Goal: Task Accomplishment & Management: Manage account settings

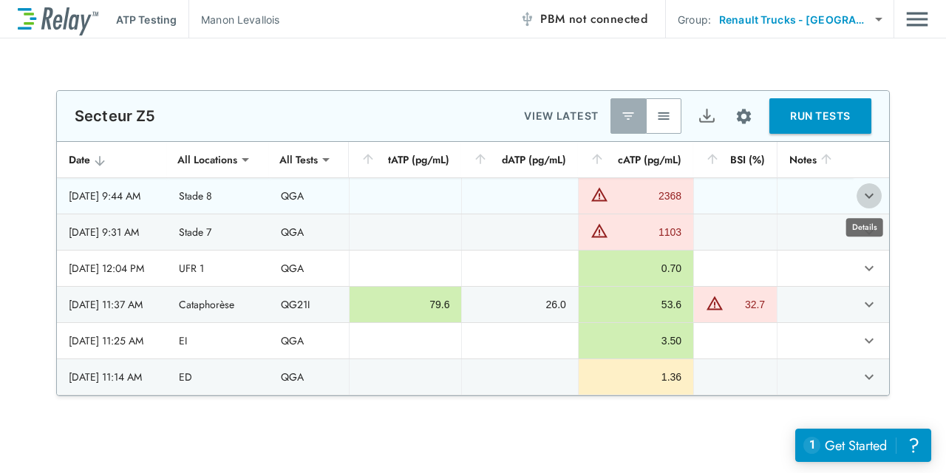
click at [874, 191] on button "expand row" at bounding box center [869, 195] width 25 height 25
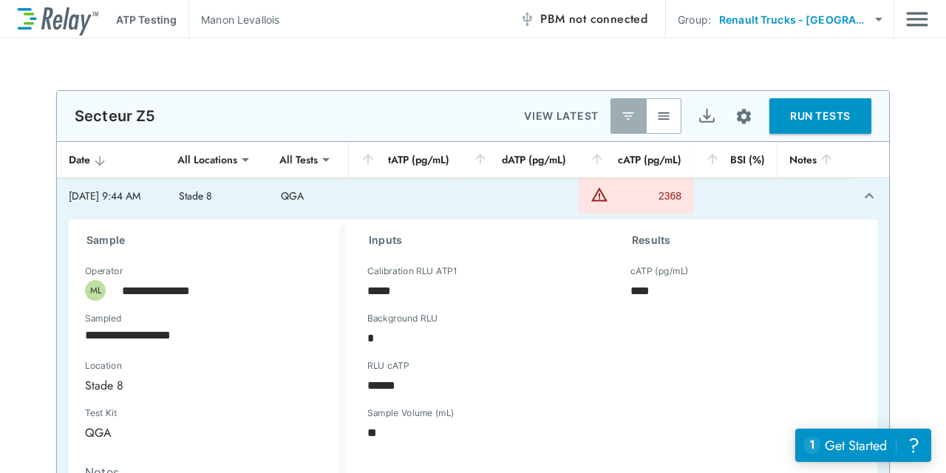
click at [860, 194] on icon "expand row" at bounding box center [869, 196] width 18 height 18
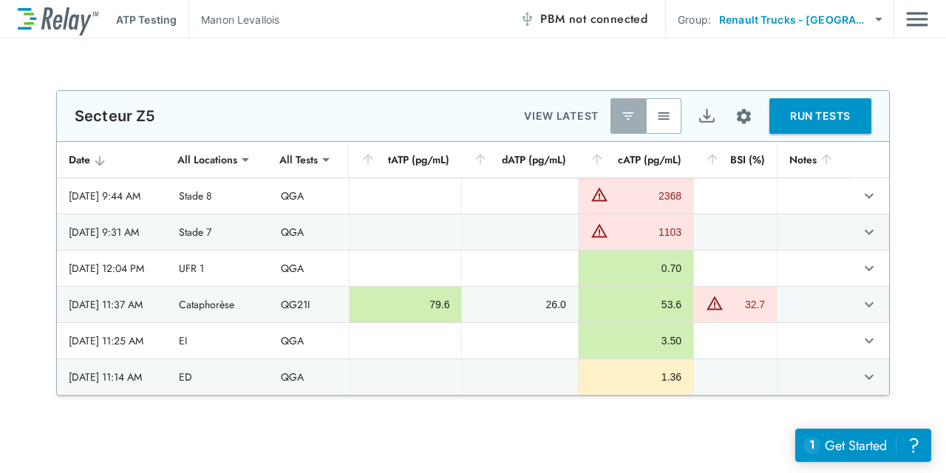
click at [92, 155] on icon "sticky table" at bounding box center [99, 161] width 15 height 15
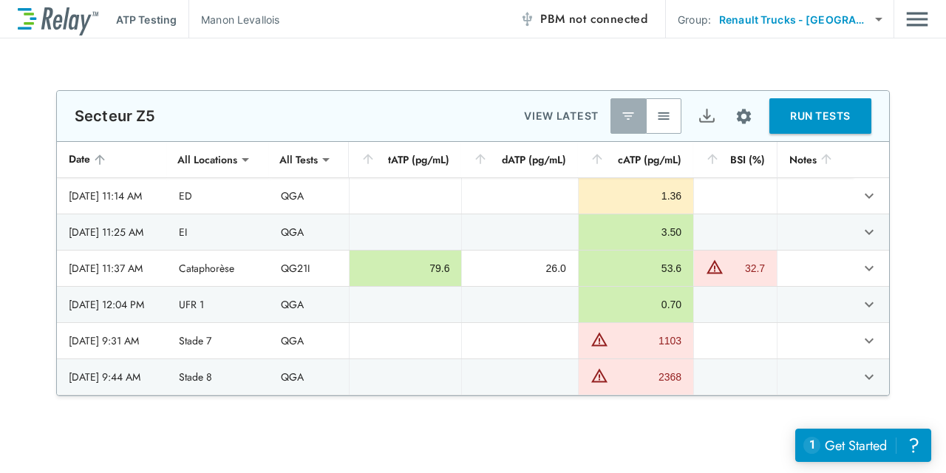
click at [92, 155] on icon "sticky table" at bounding box center [99, 159] width 15 height 15
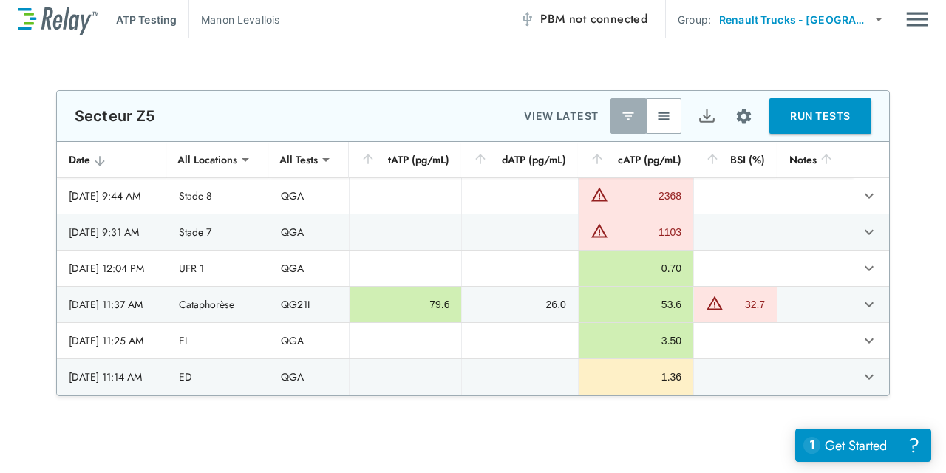
click at [92, 155] on icon "sticky table" at bounding box center [99, 161] width 15 height 15
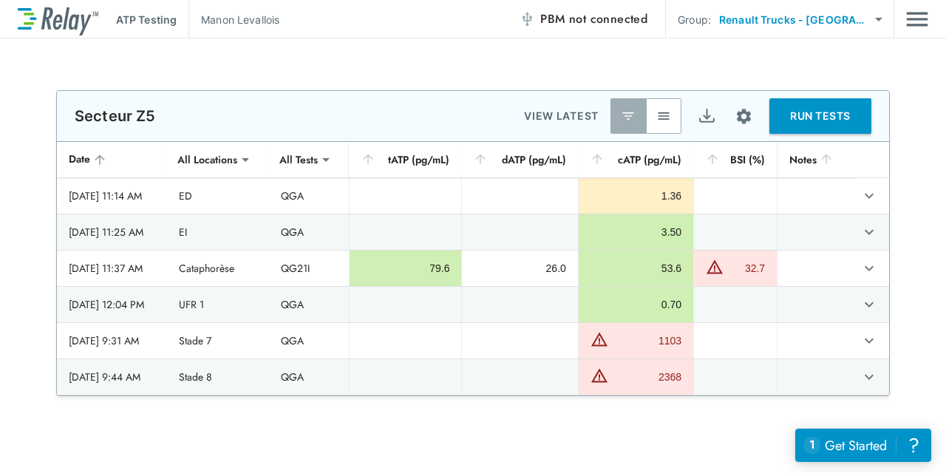
click at [92, 155] on icon "sticky table" at bounding box center [99, 159] width 15 height 15
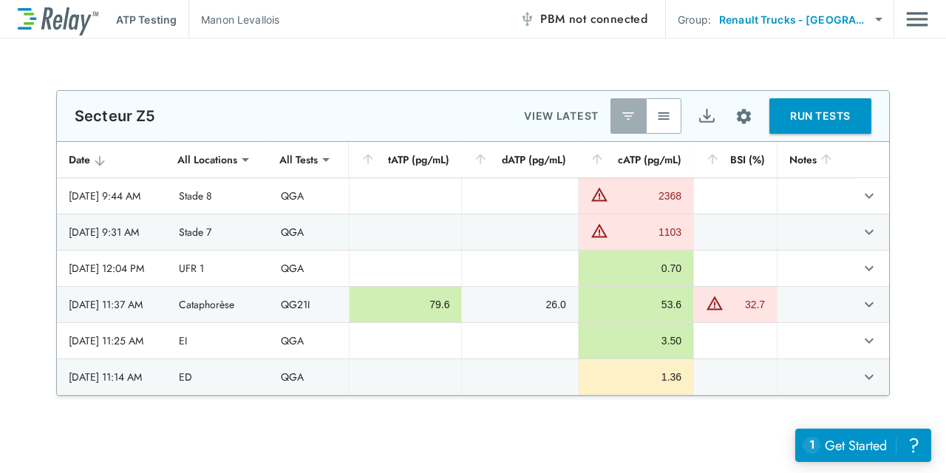
click at [665, 129] on button "button" at bounding box center [663, 115] width 35 height 35
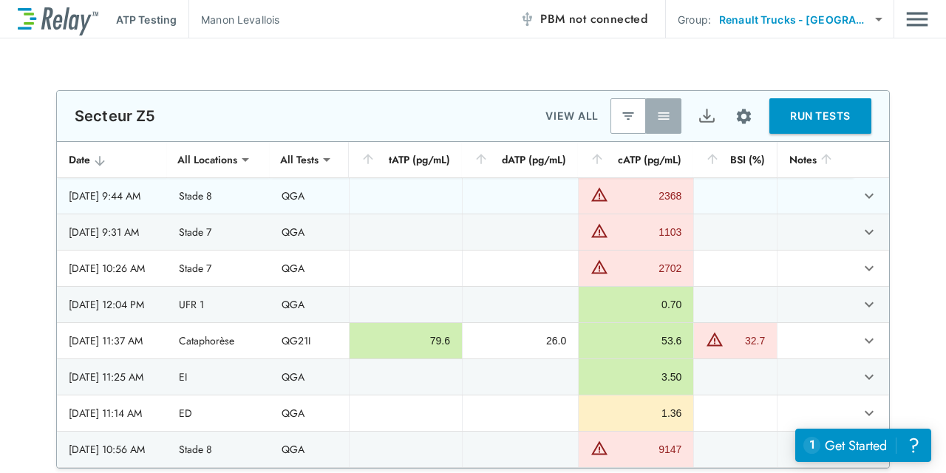
scroll to position [74, 0]
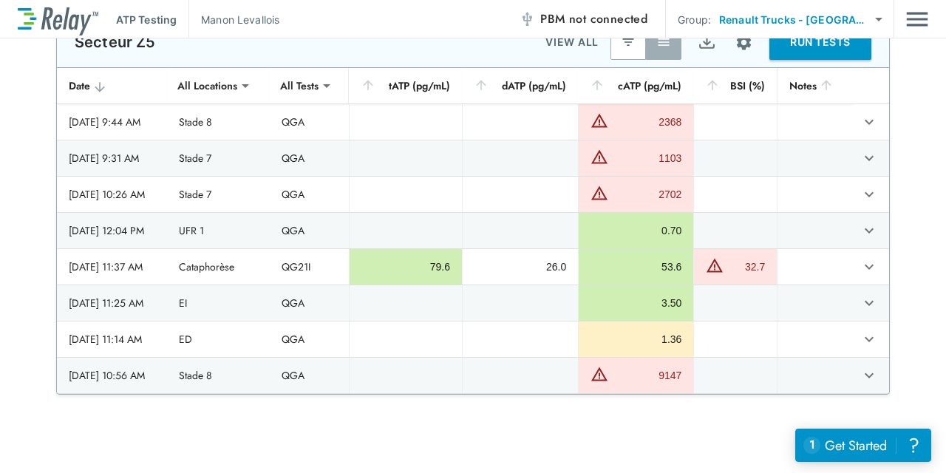
click at [602, 435] on div at bounding box center [473, 469] width 946 height 148
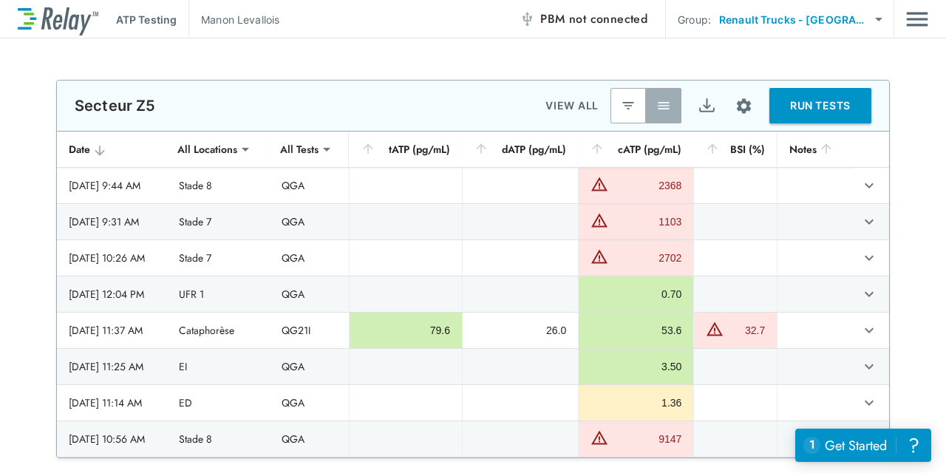
scroll to position [0, 0]
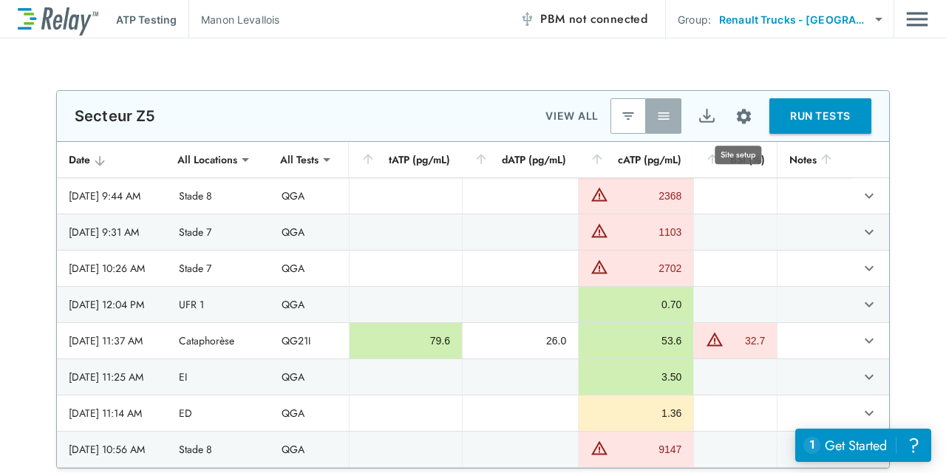
click at [740, 118] on img "Site setup" at bounding box center [744, 116] width 18 height 18
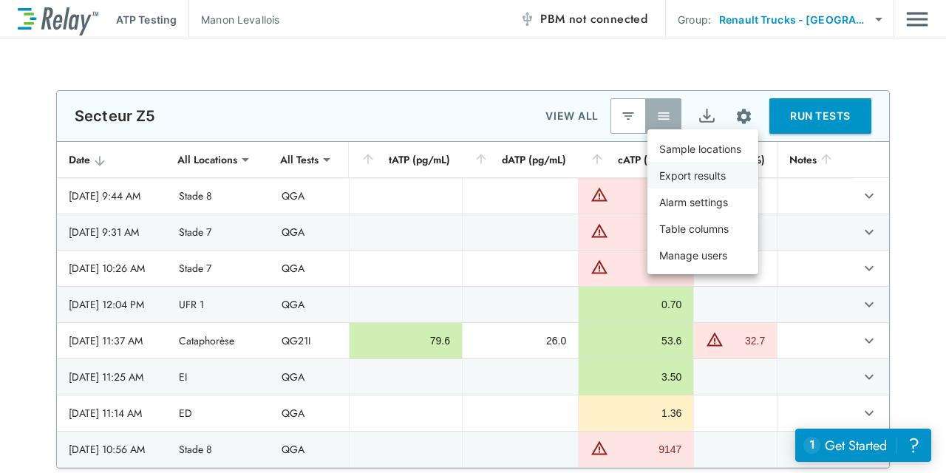
click at [735, 173] on li "Export results" at bounding box center [702, 175] width 111 height 27
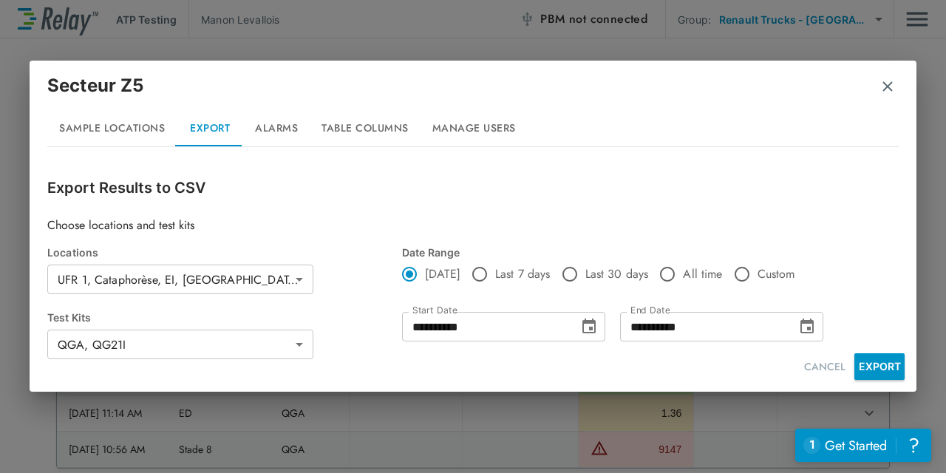
click at [758, 276] on span "Custom" at bounding box center [777, 274] width 38 height 18
type input "**********"
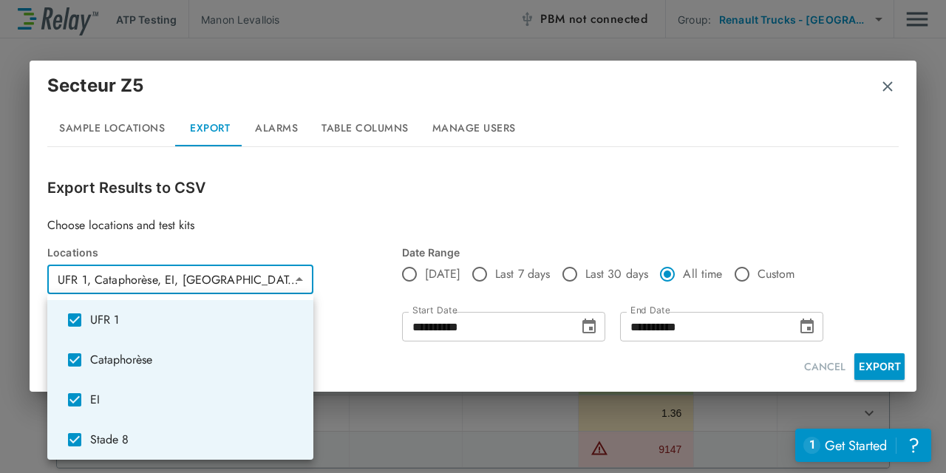
click at [299, 274] on body "**********" at bounding box center [473, 236] width 946 height 473
click at [368, 230] on div at bounding box center [473, 236] width 946 height 473
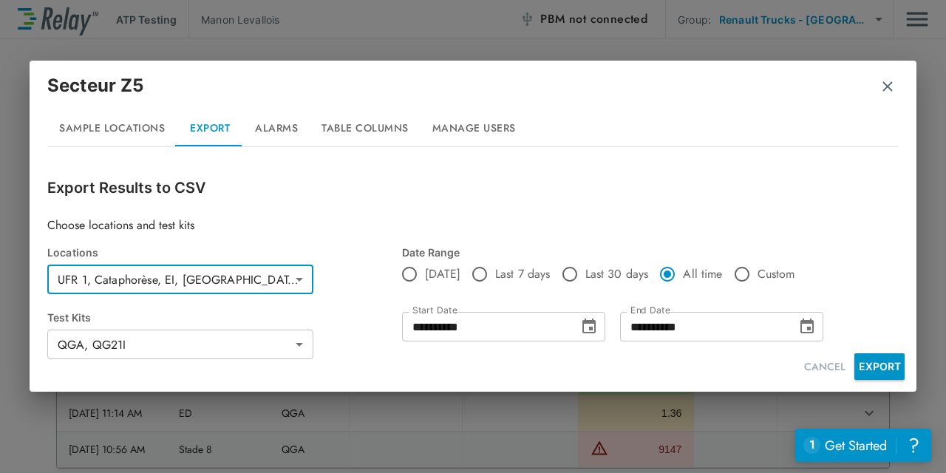
click at [297, 353] on body "**********" at bounding box center [473, 236] width 946 height 473
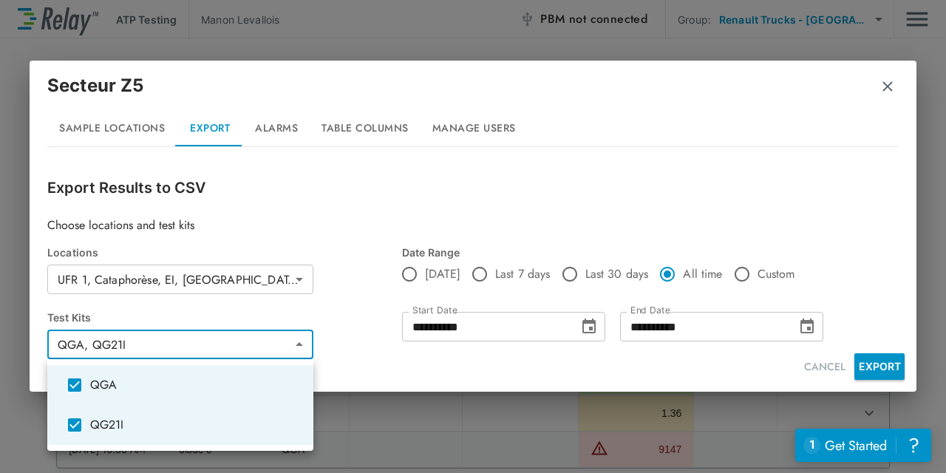
click at [340, 200] on div at bounding box center [473, 236] width 946 height 473
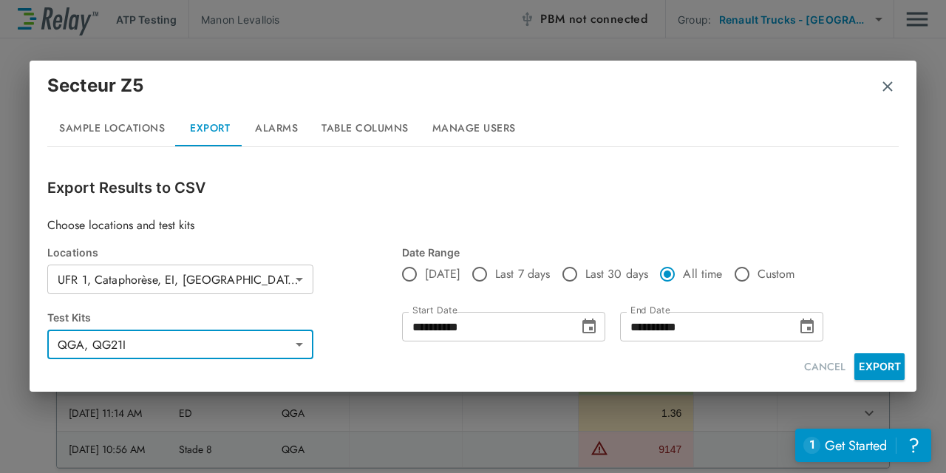
click at [875, 356] on button "EXPORT" at bounding box center [879, 366] width 50 height 27
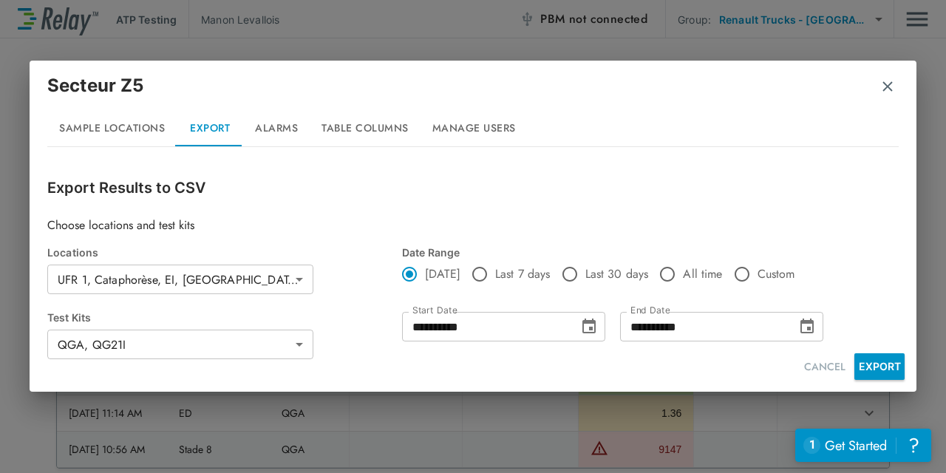
click at [754, 149] on h2 "Secteur Z5 Sample Locations Export Alarms Table Columns Manage Users" at bounding box center [473, 110] width 887 height 98
click at [891, 84] on img "button" at bounding box center [887, 86] width 15 height 15
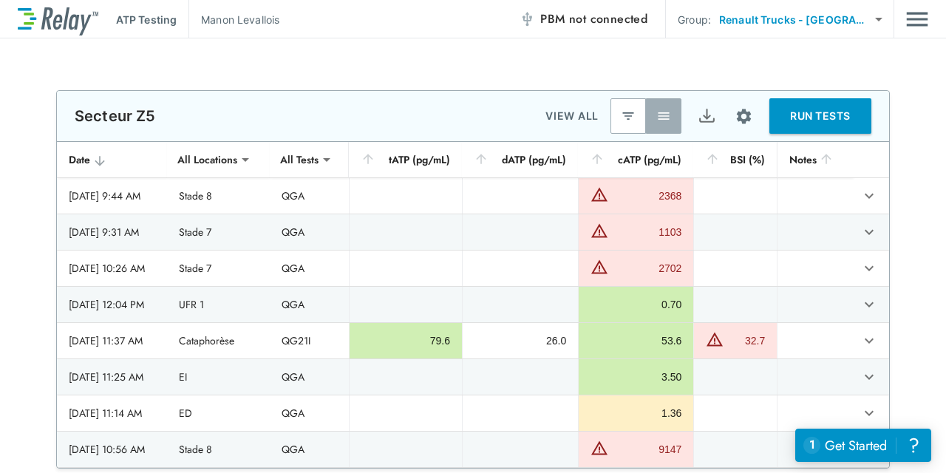
click at [909, 213] on div "**********" at bounding box center [473, 279] width 946 height 378
click at [727, 115] on button "Site setup" at bounding box center [743, 116] width 39 height 39
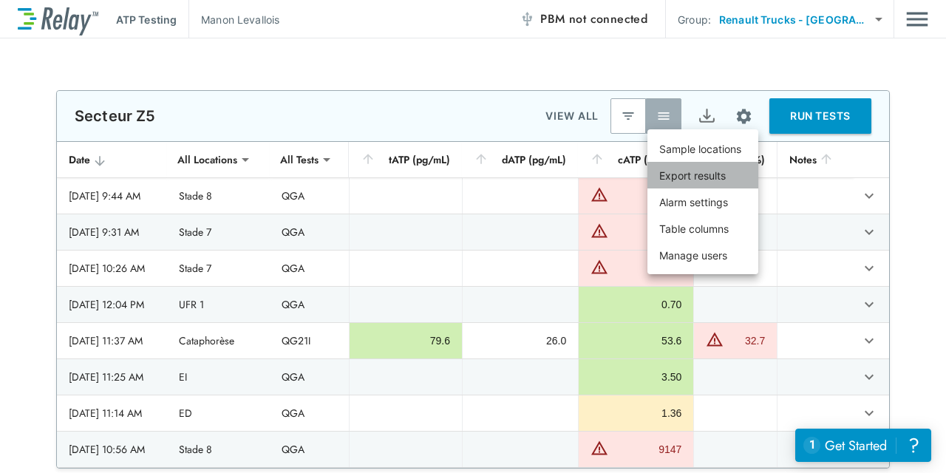
click at [725, 174] on p "Export results" at bounding box center [692, 176] width 67 height 16
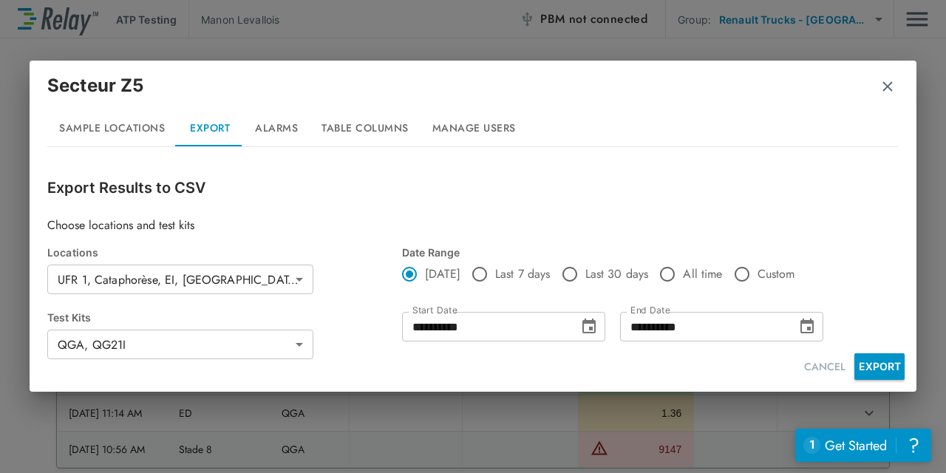
click at [389, 129] on button "Table Columns" at bounding box center [365, 128] width 111 height 35
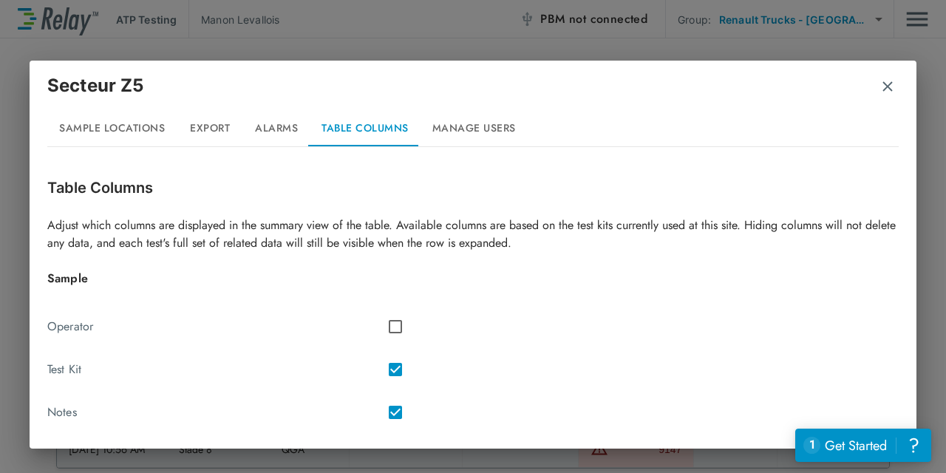
click at [197, 132] on button "Export" at bounding box center [210, 128] width 67 height 35
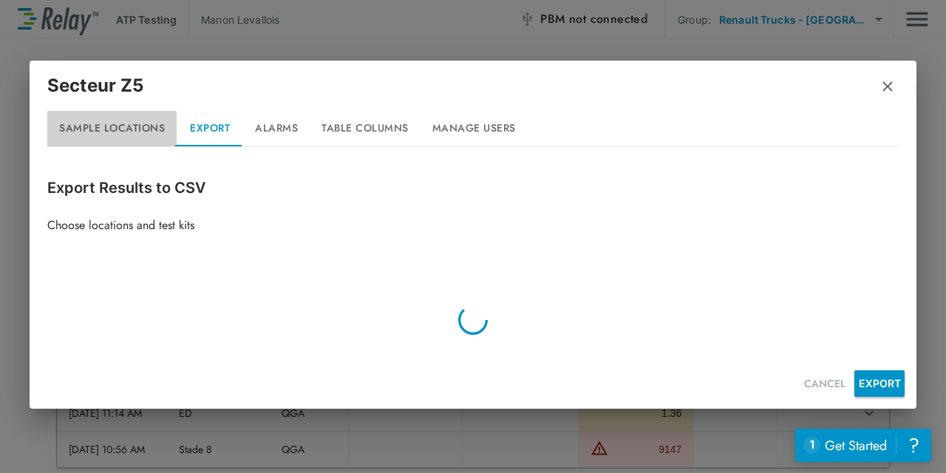
click at [96, 133] on button "Sample Locations" at bounding box center [111, 128] width 129 height 35
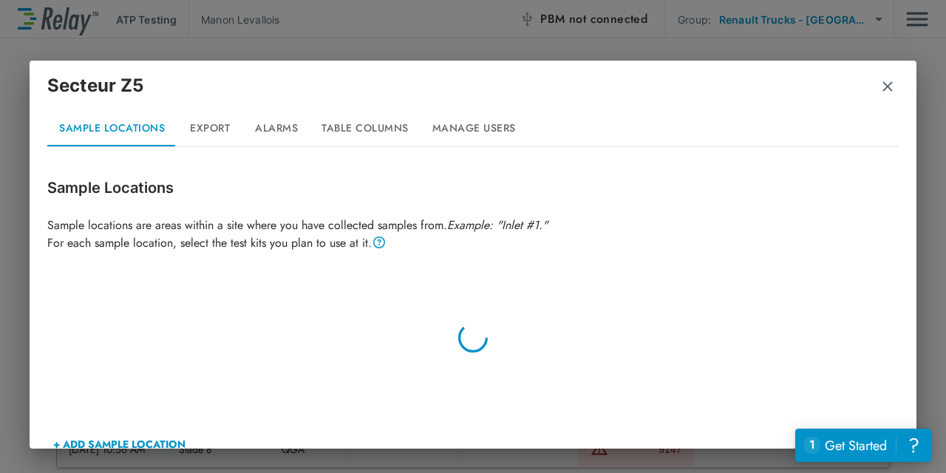
click at [194, 129] on button "Export" at bounding box center [210, 128] width 67 height 35
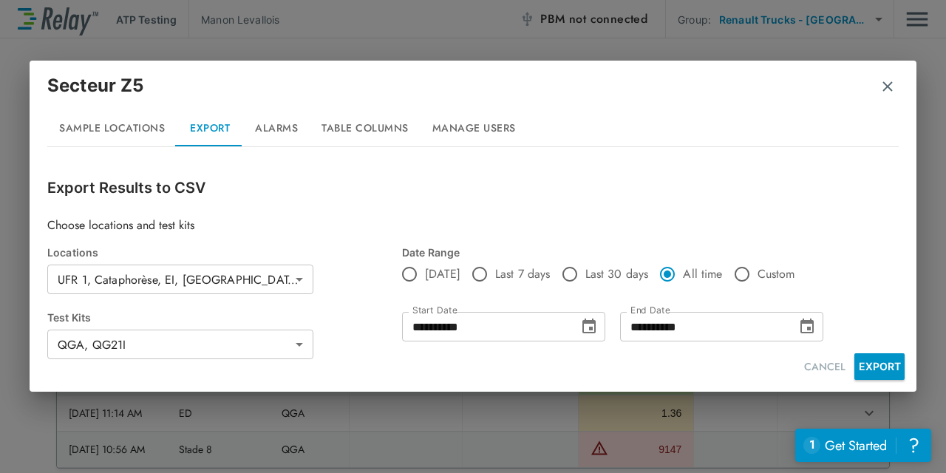
click at [432, 328] on input "**********" at bounding box center [485, 327] width 166 height 30
click at [810, 265] on div "[DATE] Last 7 days Last 30 days All time Custom" at bounding box center [615, 274] width 426 height 31
click at [497, 326] on input "**********" at bounding box center [485, 327] width 166 height 30
type input "**********"
click at [865, 366] on button "EXPORT" at bounding box center [879, 366] width 50 height 27
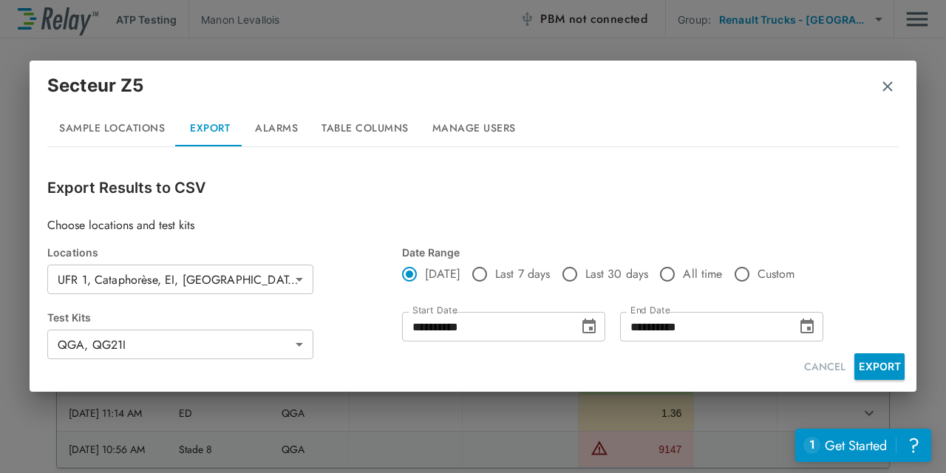
click at [820, 80] on div "Secteur Z5" at bounding box center [472, 91] width 851 height 38
click at [897, 81] on div "Secteur Z5" at bounding box center [472, 91] width 851 height 38
click at [897, 85] on div "Secteur Z5" at bounding box center [472, 91] width 851 height 38
click at [891, 86] on img "button" at bounding box center [887, 86] width 15 height 15
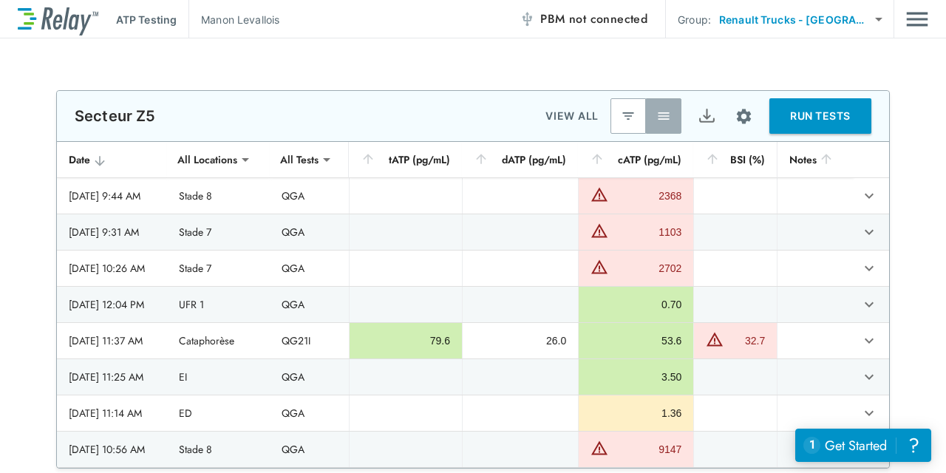
click at [908, 132] on div "**********" at bounding box center [473, 279] width 946 height 378
click at [738, 121] on img "Site setup" at bounding box center [744, 116] width 18 height 18
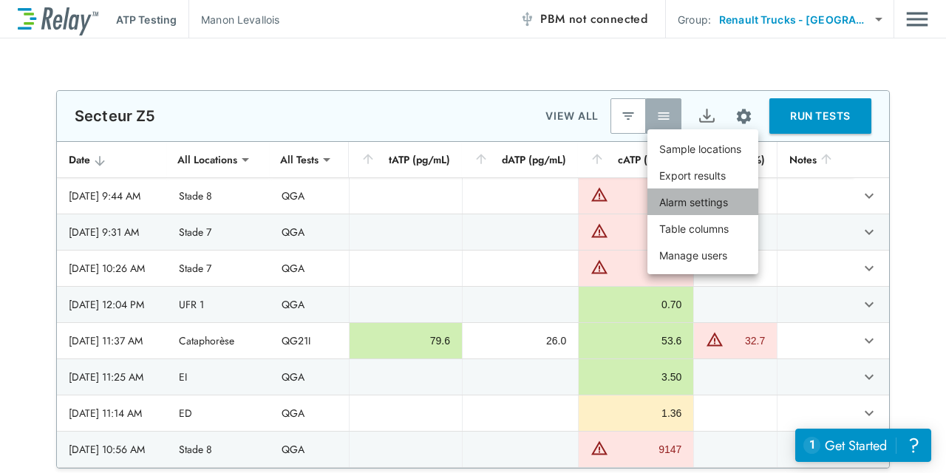
click at [714, 209] on p "Alarm settings" at bounding box center [693, 202] width 69 height 16
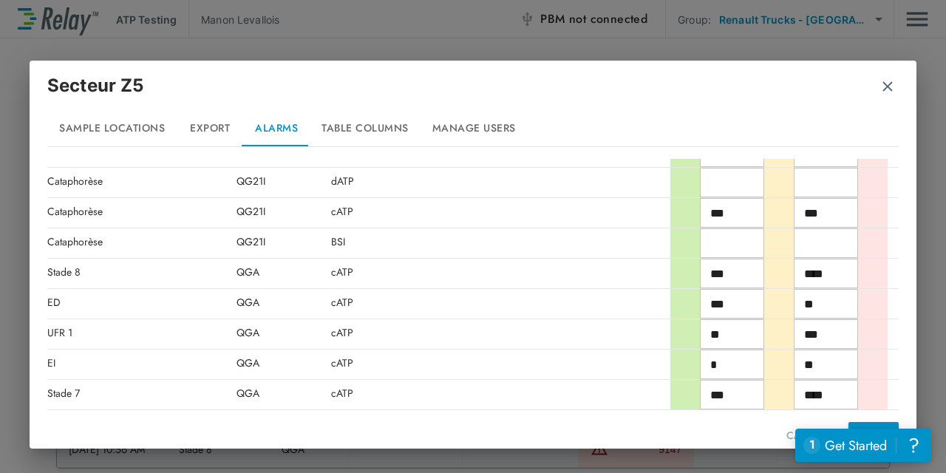
scroll to position [188, 0]
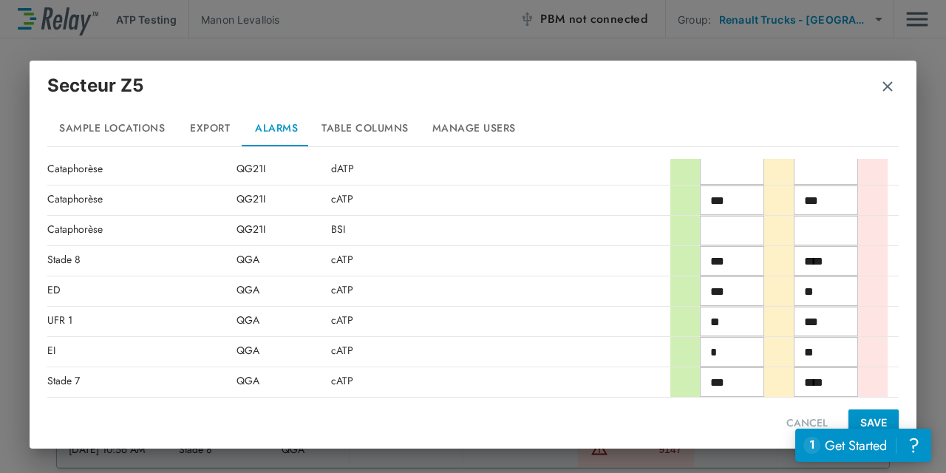
click at [887, 92] on img "button" at bounding box center [887, 86] width 15 height 15
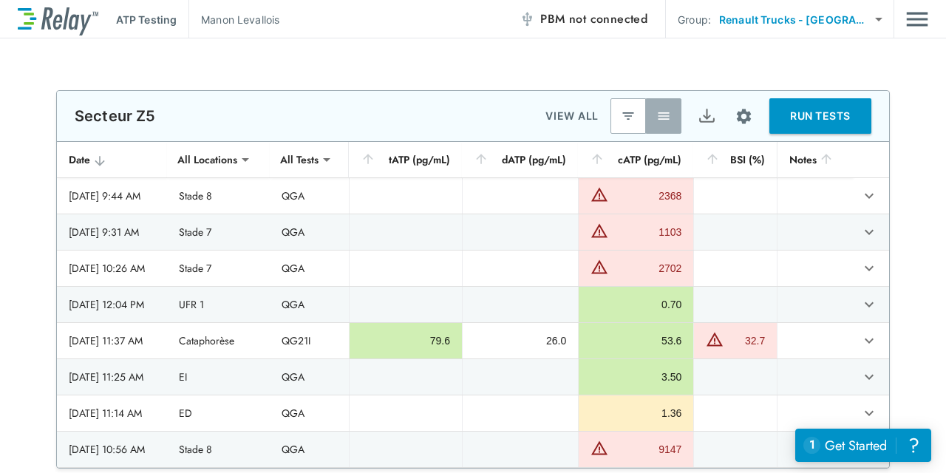
click at [726, 71] on div "**********" at bounding box center [473, 255] width 946 height 435
click at [621, 59] on div "**********" at bounding box center [473, 255] width 946 height 435
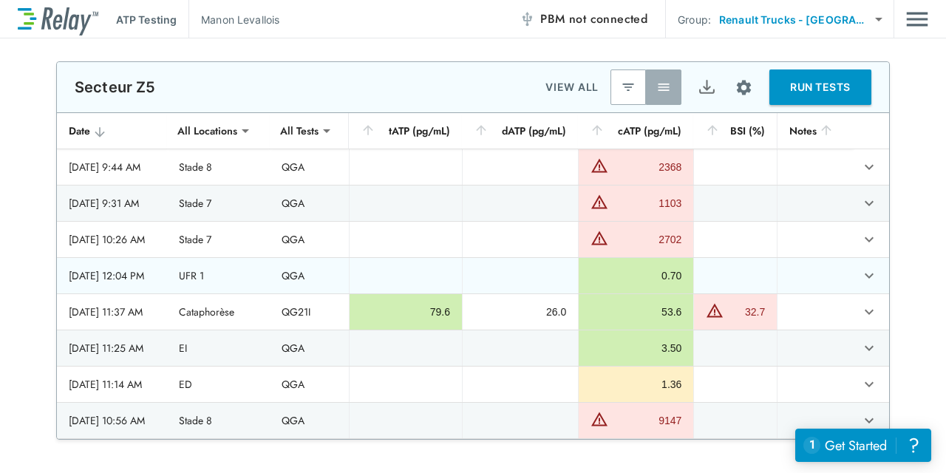
scroll to position [0, 0]
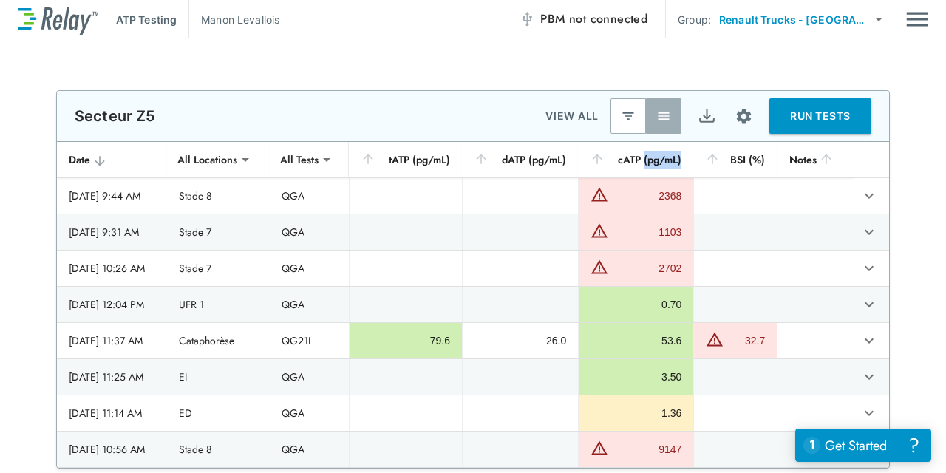
drag, startPoint x: 647, startPoint y: 157, endPoint x: 687, endPoint y: 158, distance: 39.9
click at [687, 158] on th "cATP (pg/mL)" at bounding box center [635, 160] width 115 height 36
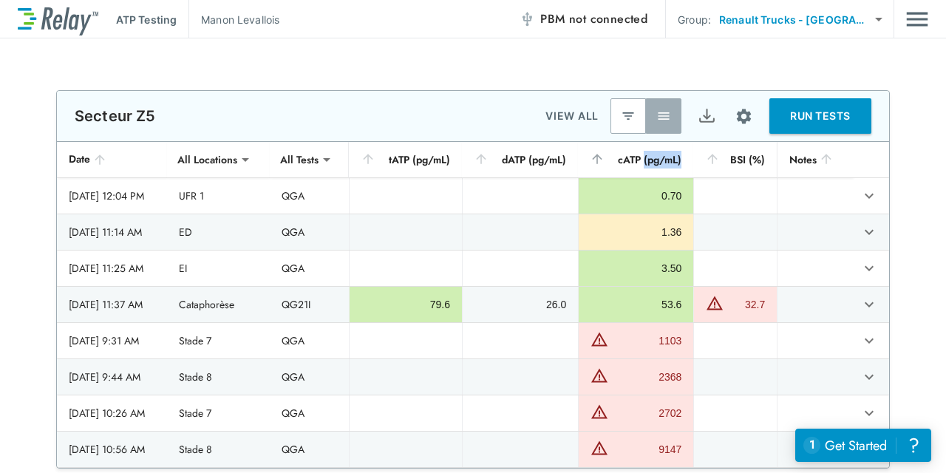
copy div "(pg/mL)"
click at [901, 212] on div "**********" at bounding box center [473, 279] width 946 height 378
click at [621, 120] on img "button" at bounding box center [628, 116] width 15 height 15
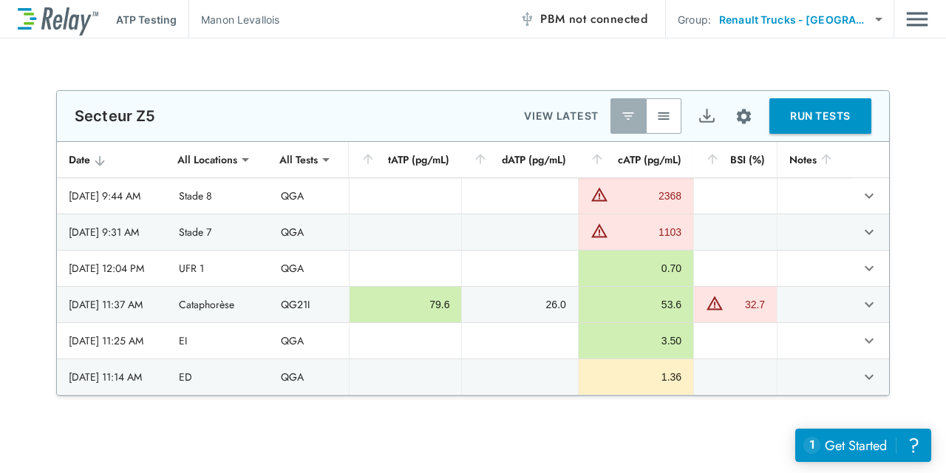
click at [673, 113] on button "button" at bounding box center [663, 115] width 35 height 35
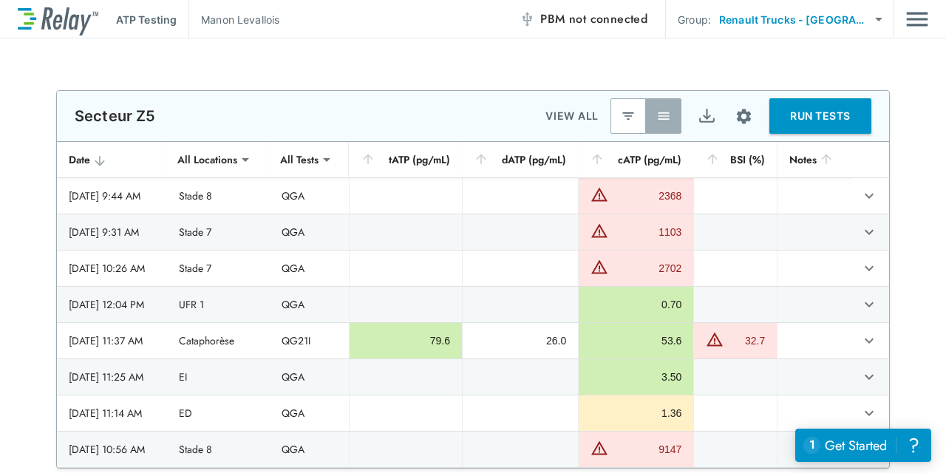
click at [735, 111] on img "Site setup" at bounding box center [744, 116] width 18 height 18
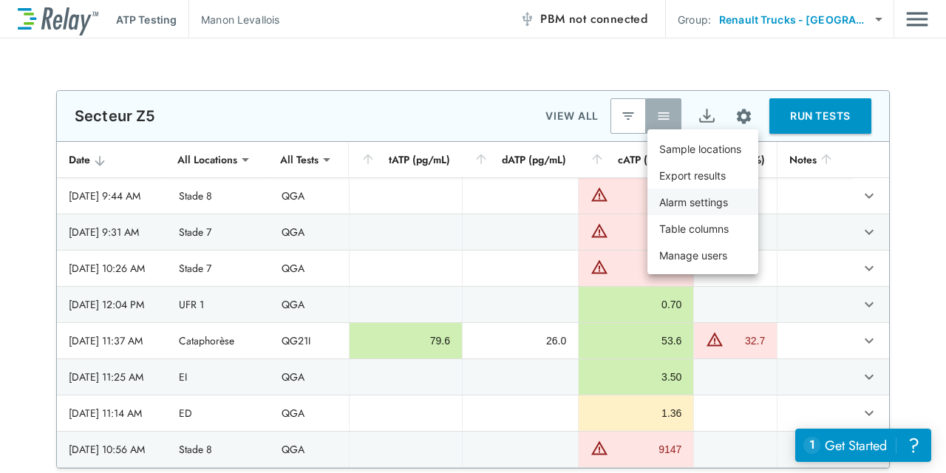
click at [720, 200] on p "Alarm settings" at bounding box center [693, 202] width 69 height 16
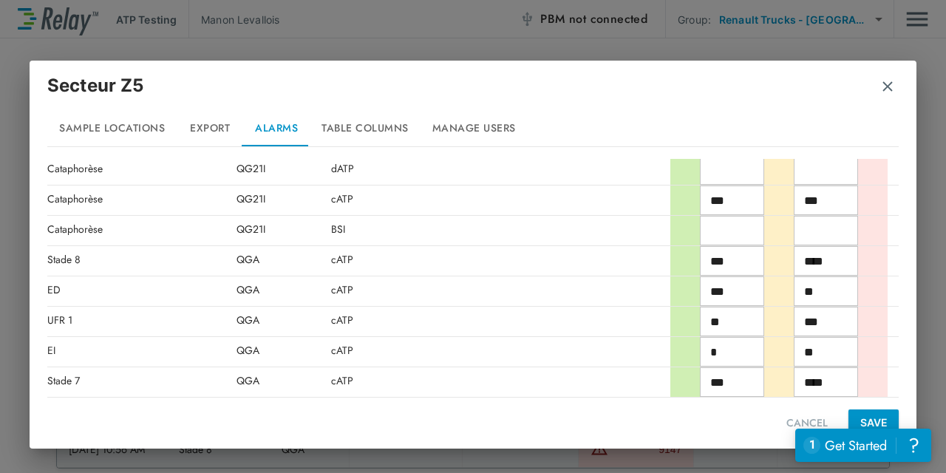
scroll to position [115, 0]
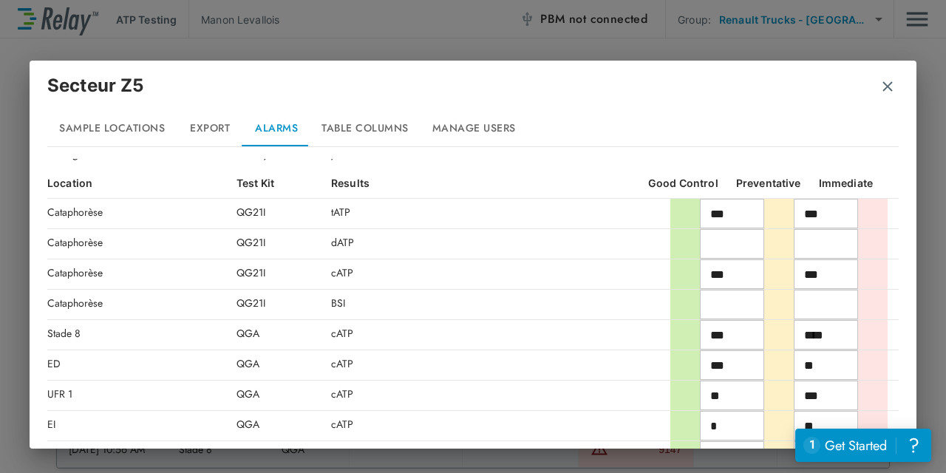
click at [897, 87] on div "Secteur Z5" at bounding box center [472, 91] width 851 height 38
click at [888, 86] on img "button" at bounding box center [887, 86] width 15 height 15
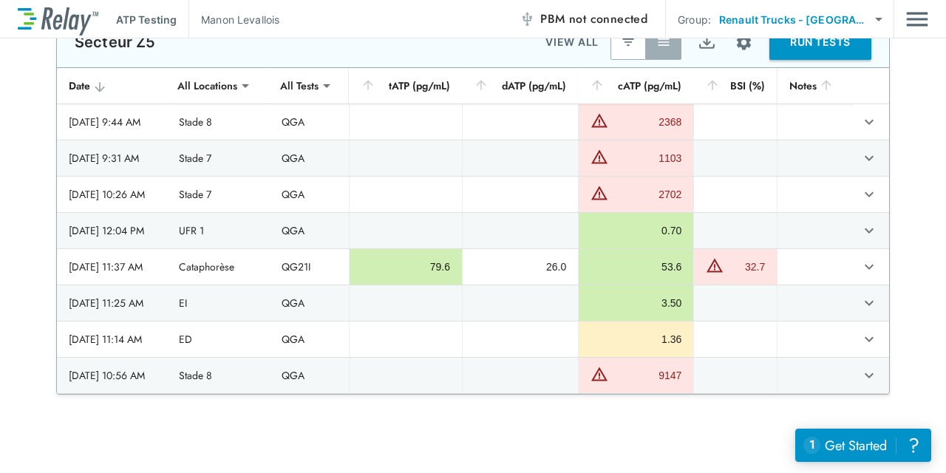
scroll to position [0, 0]
